Goal: Navigation & Orientation: Find specific page/section

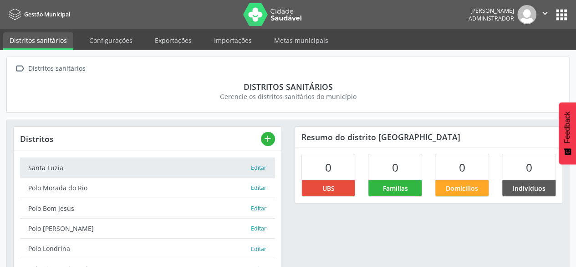
click at [557, 17] on button "apps" at bounding box center [562, 15] width 16 height 16
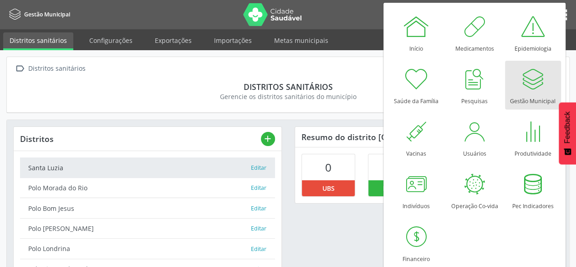
click at [519, 89] on div at bounding box center [532, 78] width 27 height 27
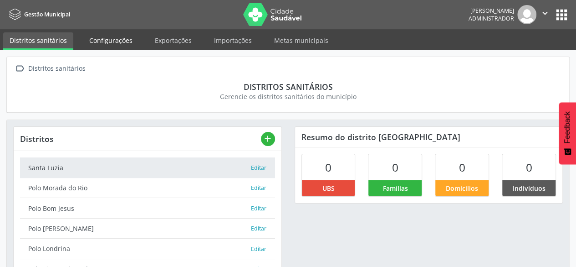
click at [118, 33] on link "Configurações" at bounding box center [111, 40] width 56 height 16
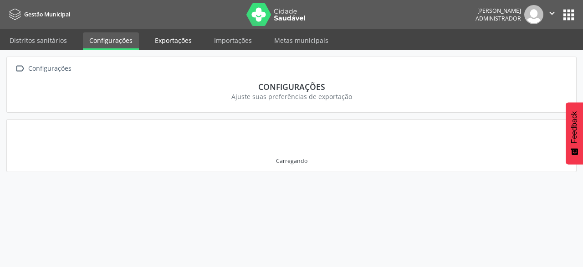
click at [172, 41] on link "Exportações" at bounding box center [174, 40] width 50 height 16
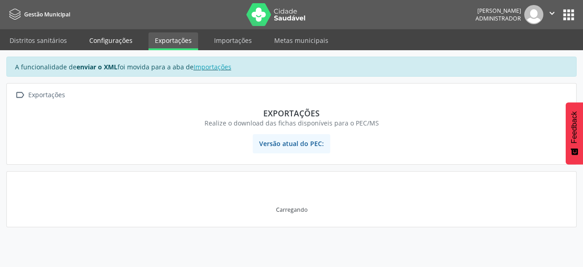
click at [108, 44] on link "Configurações" at bounding box center [111, 40] width 56 height 16
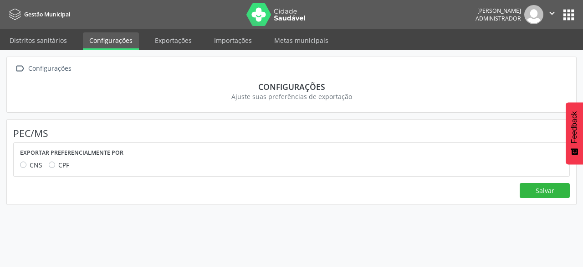
click at [565, 25] on nav "Gestão Municipal [PERSON_NAME] Administrador  Configurações Sair apps" at bounding box center [291, 14] width 583 height 29
click at [566, 20] on button "apps" at bounding box center [569, 15] width 16 height 16
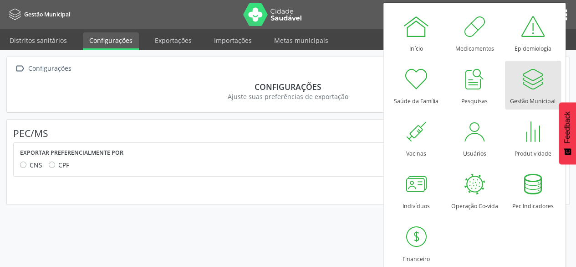
click at [532, 87] on div at bounding box center [532, 78] width 27 height 27
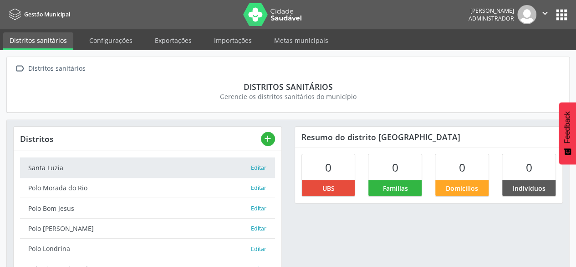
click at [562, 16] on button "apps" at bounding box center [562, 15] width 16 height 16
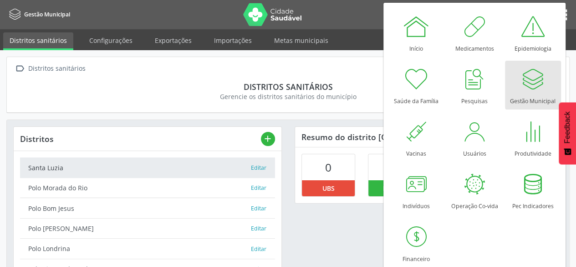
click at [539, 80] on div at bounding box center [532, 78] width 27 height 27
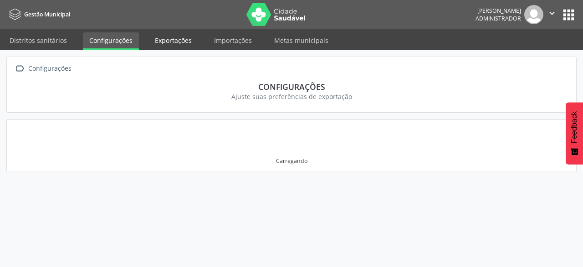
click at [159, 44] on link "Exportações" at bounding box center [174, 40] width 50 height 16
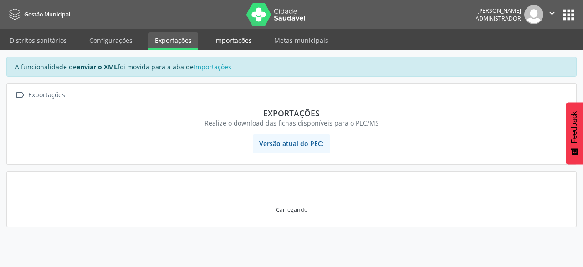
click at [245, 42] on link "Importações" at bounding box center [233, 40] width 51 height 16
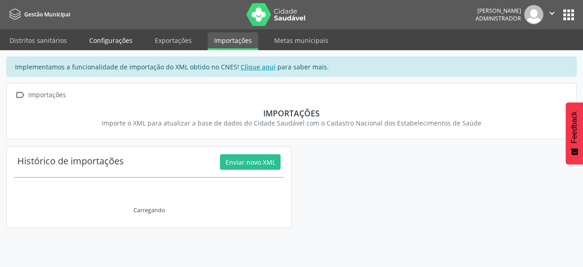
click at [128, 41] on link "Configurações" at bounding box center [111, 40] width 56 height 16
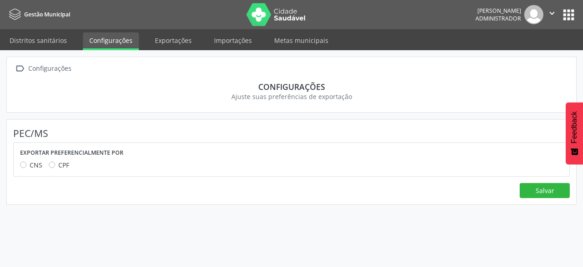
click at [249, 11] on img at bounding box center [276, 14] width 59 height 23
